Goal: Book appointment/travel/reservation

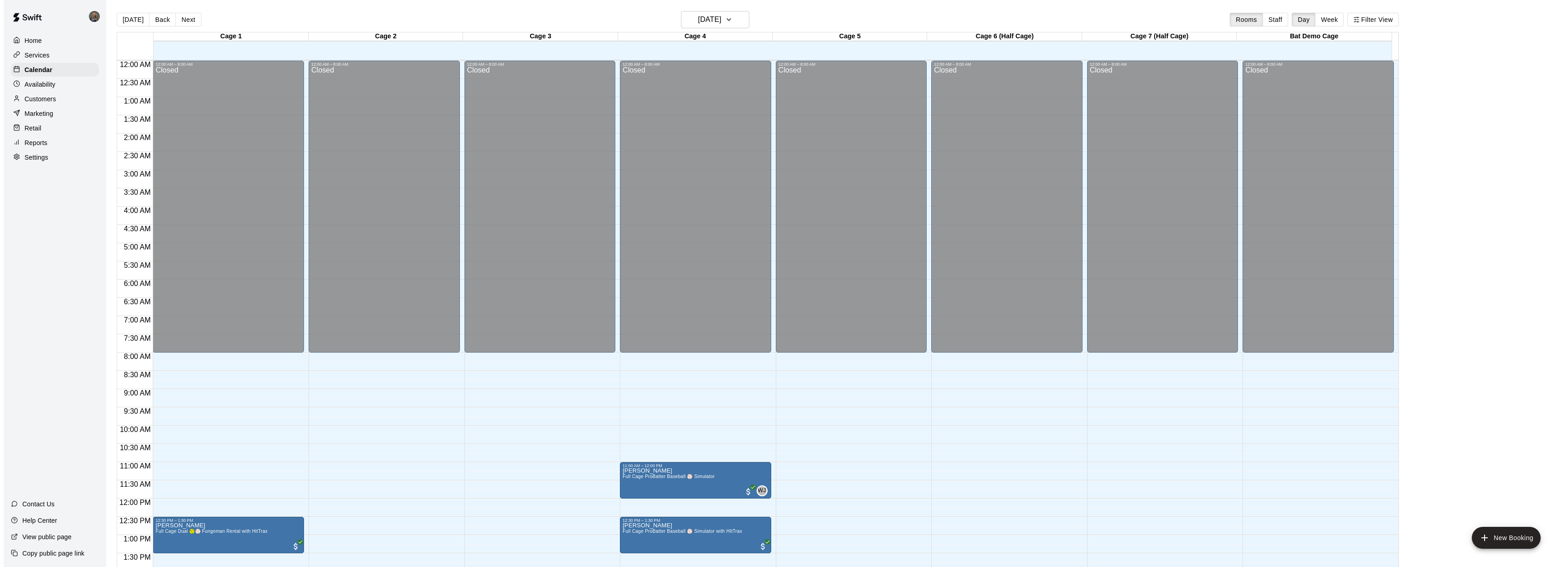
scroll to position [305, 0]
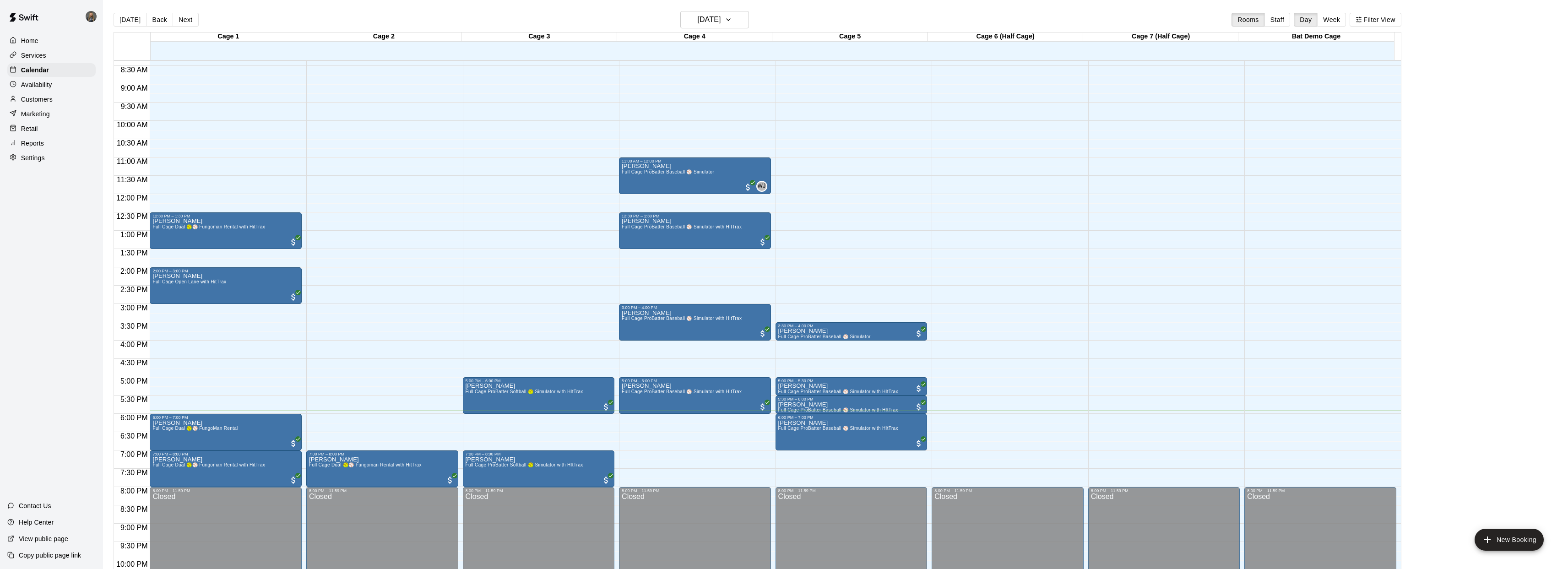
click at [406, 426] on div "12:00 AM – 8:00 AM Closed 7:00 PM – 8:00 PM [PERSON_NAME] Full Cage Dual 🥎⚾ Fun…" at bounding box center [382, 194] width 152 height 879
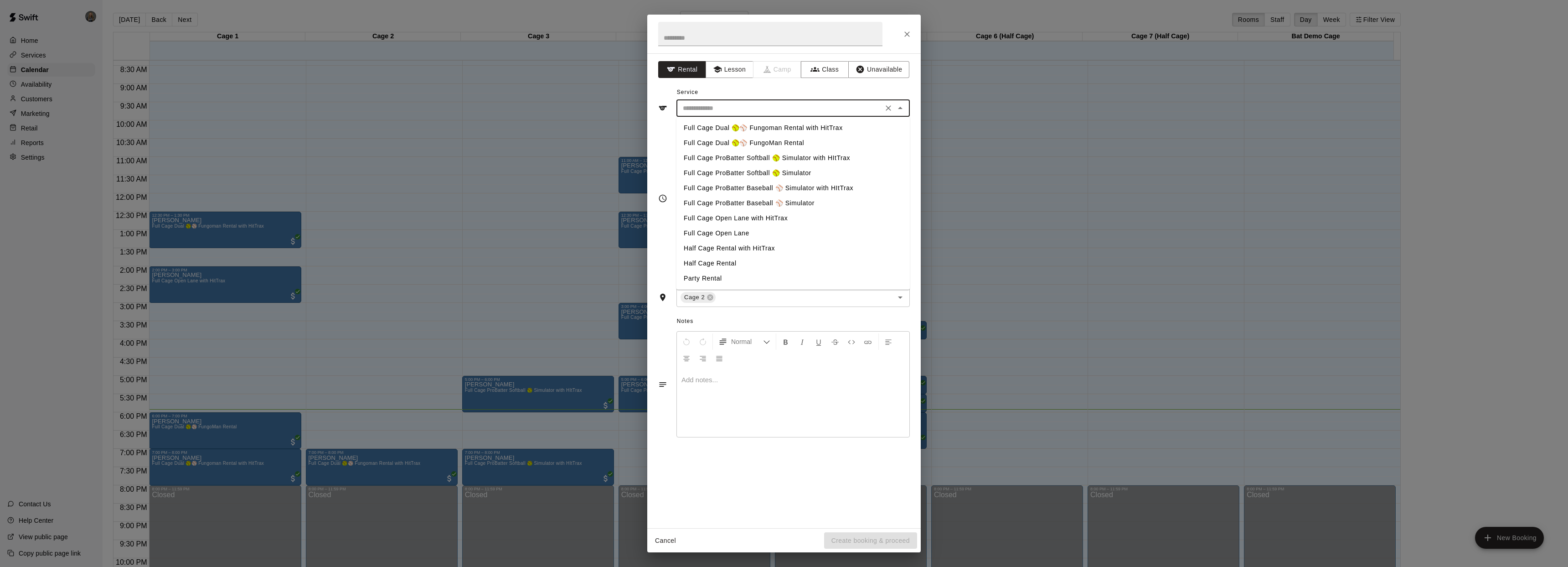
click at [826, 113] on input "text" at bounding box center [780, 107] width 201 height 11
click at [763, 130] on li "Full Cage Dual 🥎⚾ Fungoman Rental with HitTrax" at bounding box center [793, 128] width 234 height 15
type input "**********"
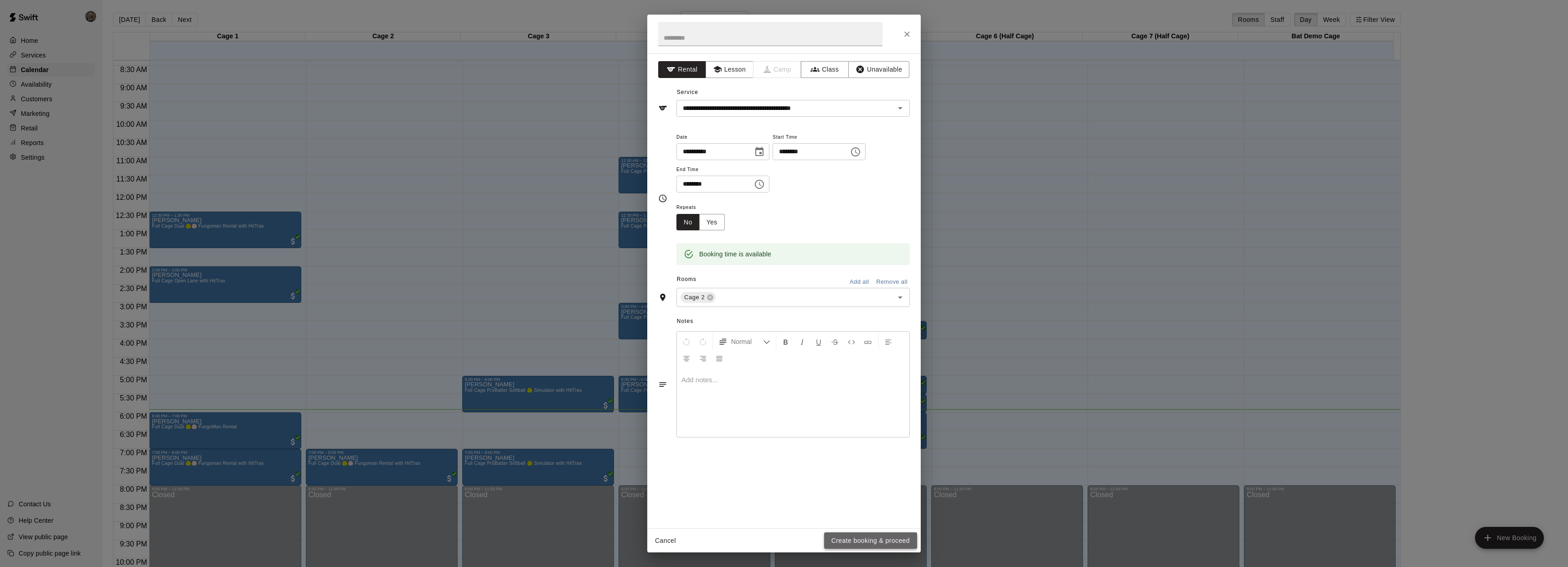
click at [869, 540] on button "Create booking & proceed" at bounding box center [870, 540] width 93 height 17
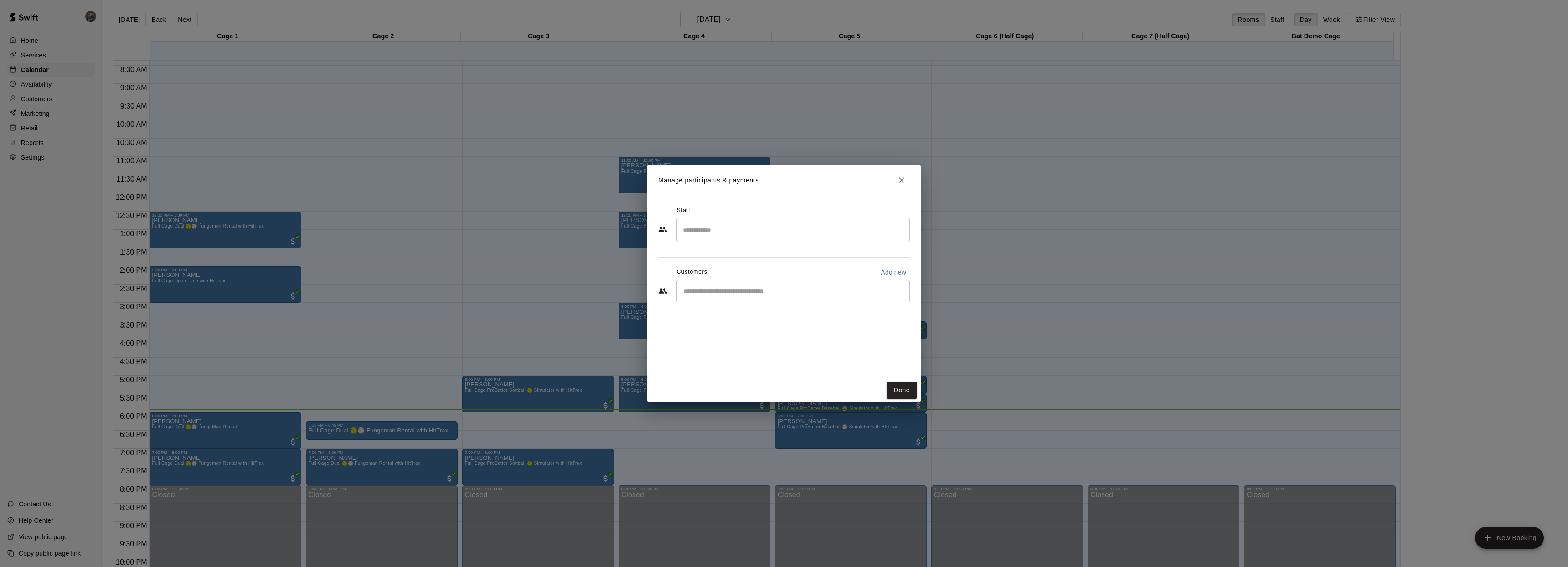
click at [793, 296] on div "​" at bounding box center [793, 290] width 234 height 23
type input "****"
click at [835, 311] on p "Slugger Duo Founder Membership" at bounding box center [805, 311] width 83 height 8
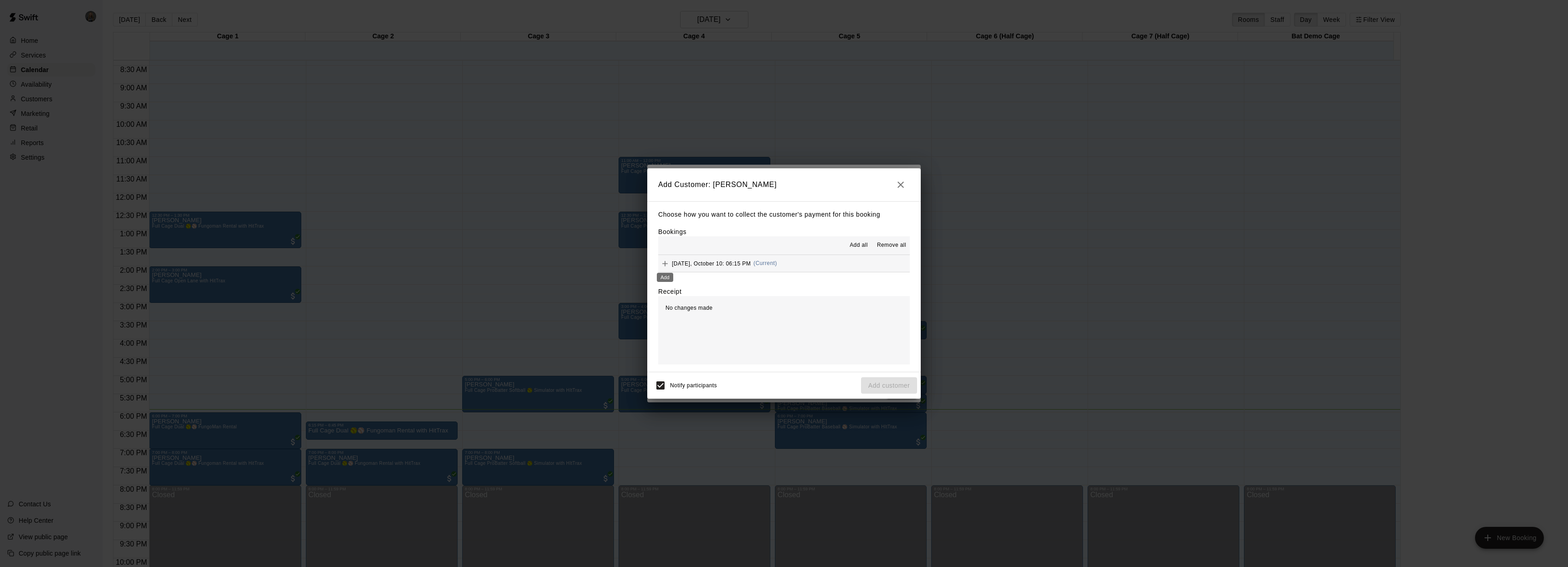
click at [665, 263] on icon "Add" at bounding box center [665, 263] width 9 height 9
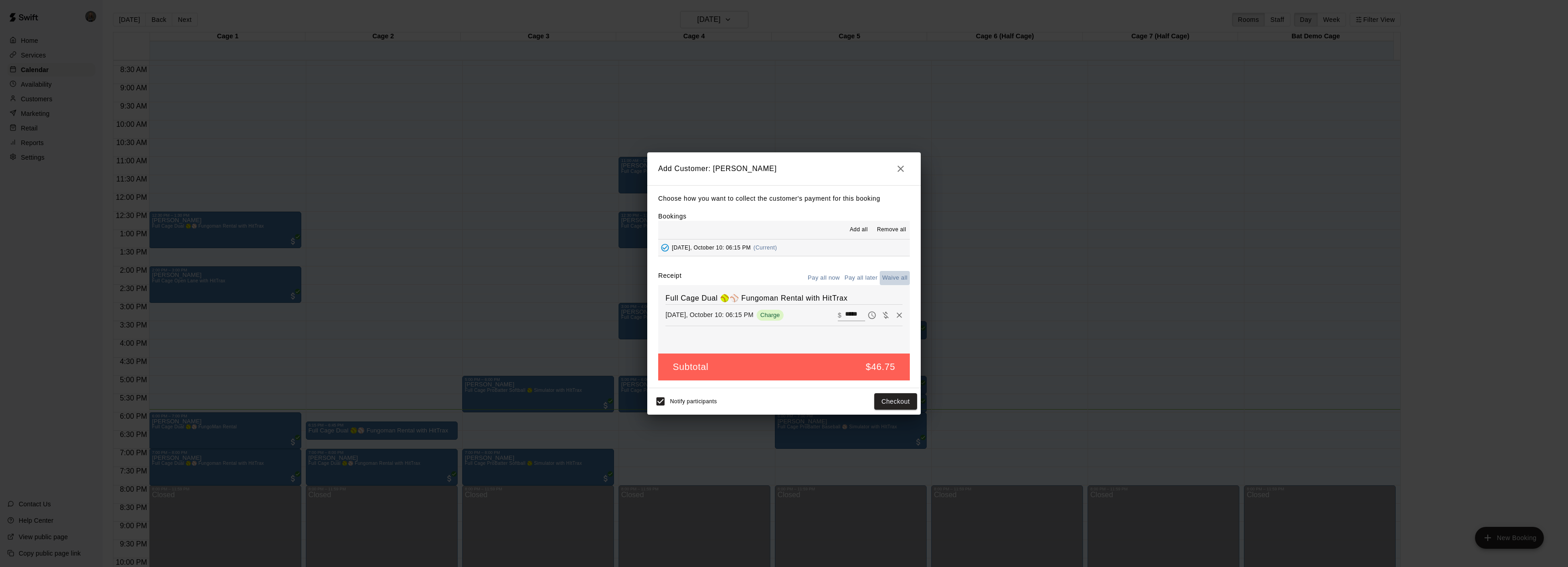
click at [893, 277] on button "Waive all" at bounding box center [894, 277] width 30 height 14
type input "*"
click at [897, 400] on button "Add customer" at bounding box center [888, 401] width 56 height 17
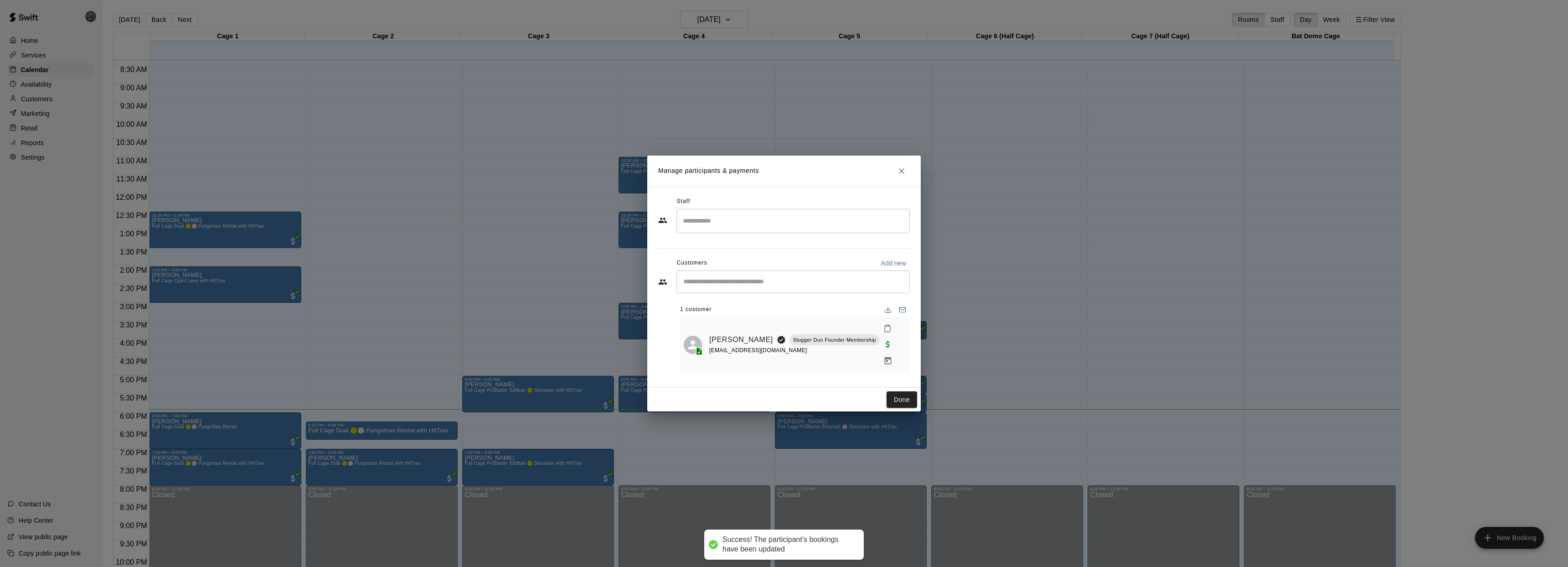
click at [842, 229] on input "Search staff" at bounding box center [793, 221] width 225 height 16
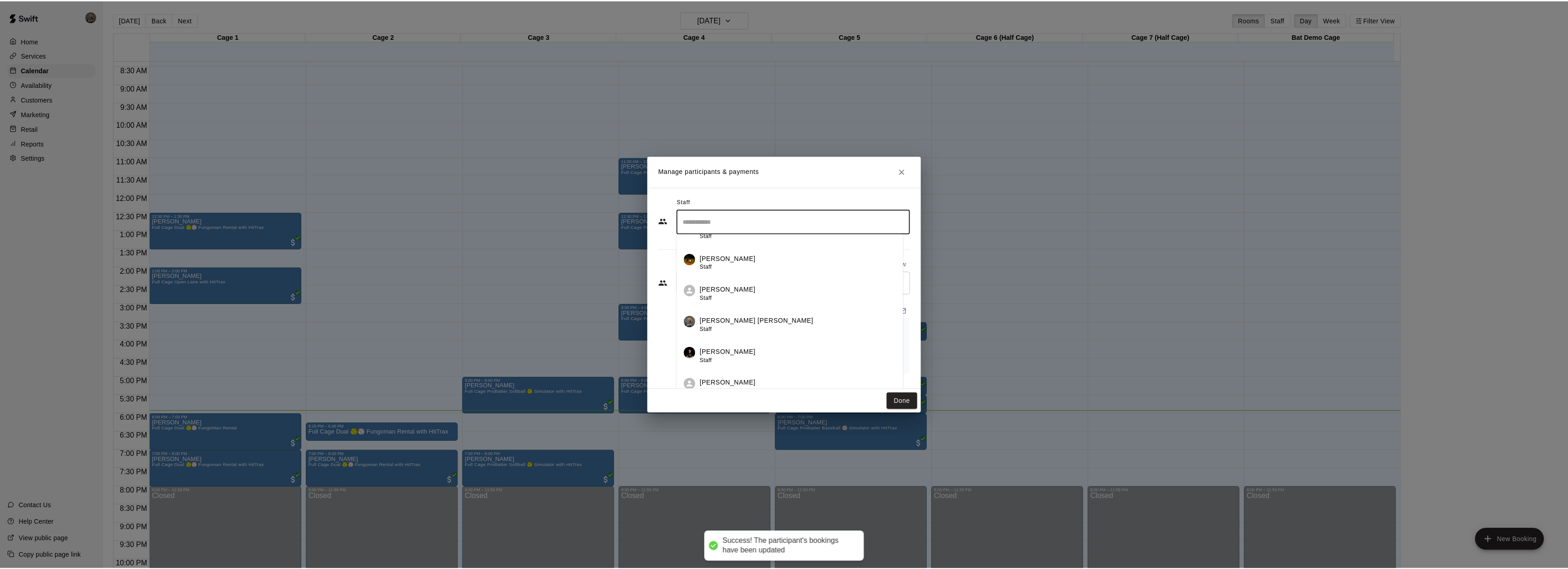
scroll to position [59, 0]
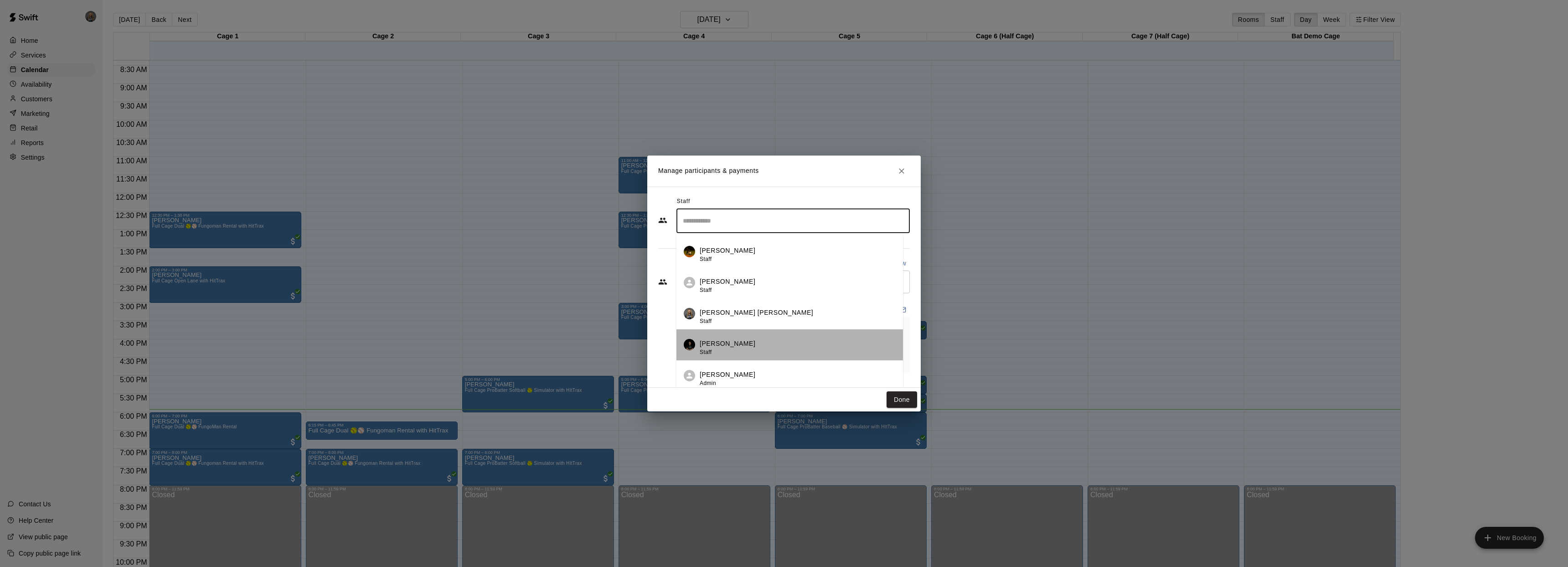
click at [844, 357] on div "[PERSON_NAME] Staff" at bounding box center [798, 347] width 196 height 18
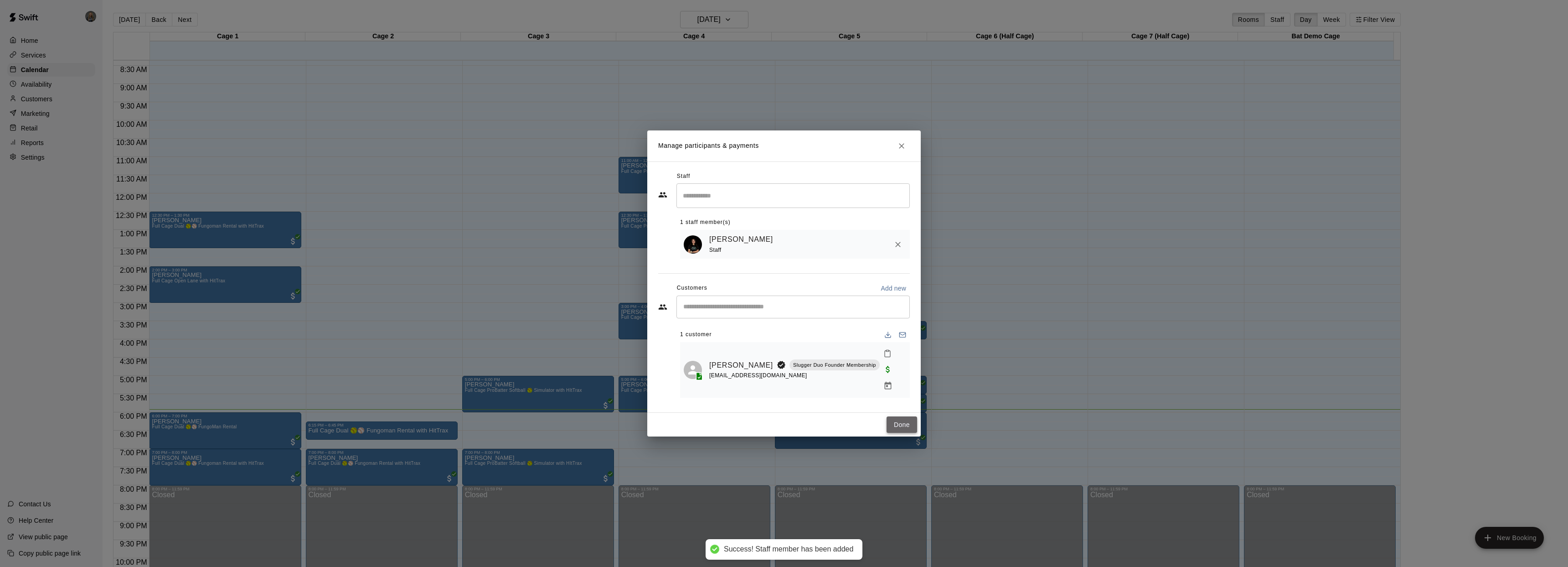
click at [898, 420] on button "Done" at bounding box center [902, 425] width 31 height 17
